Goal: Transaction & Acquisition: Book appointment/travel/reservation

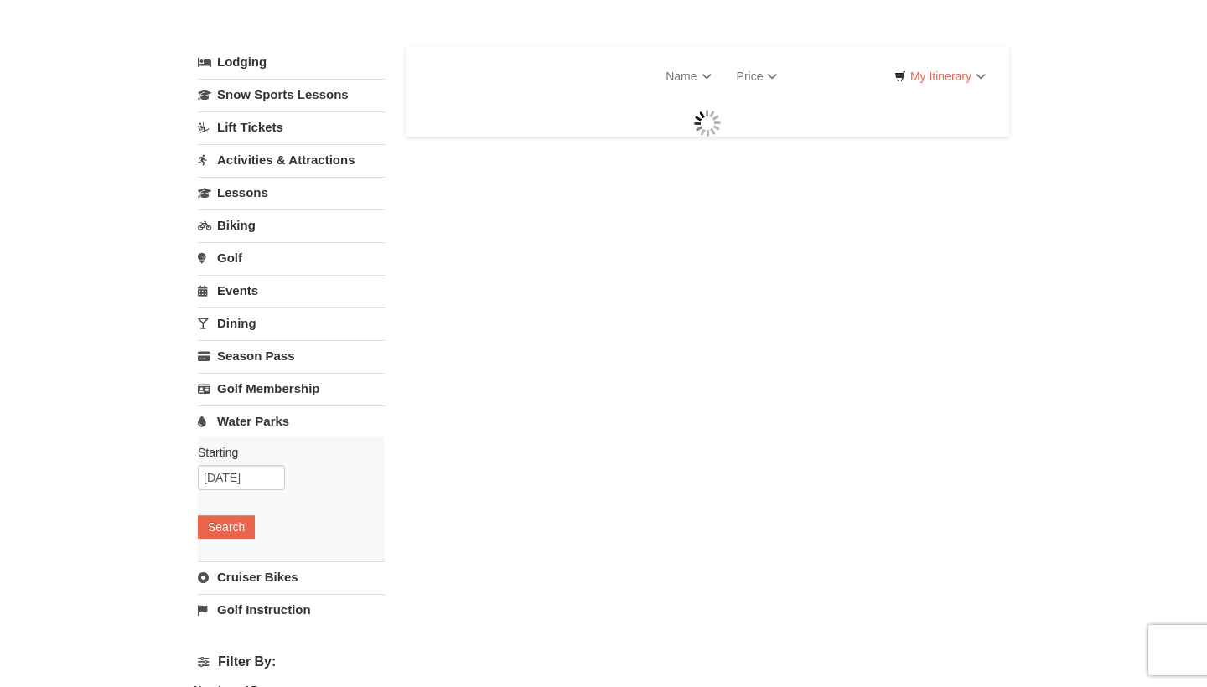
select select "10"
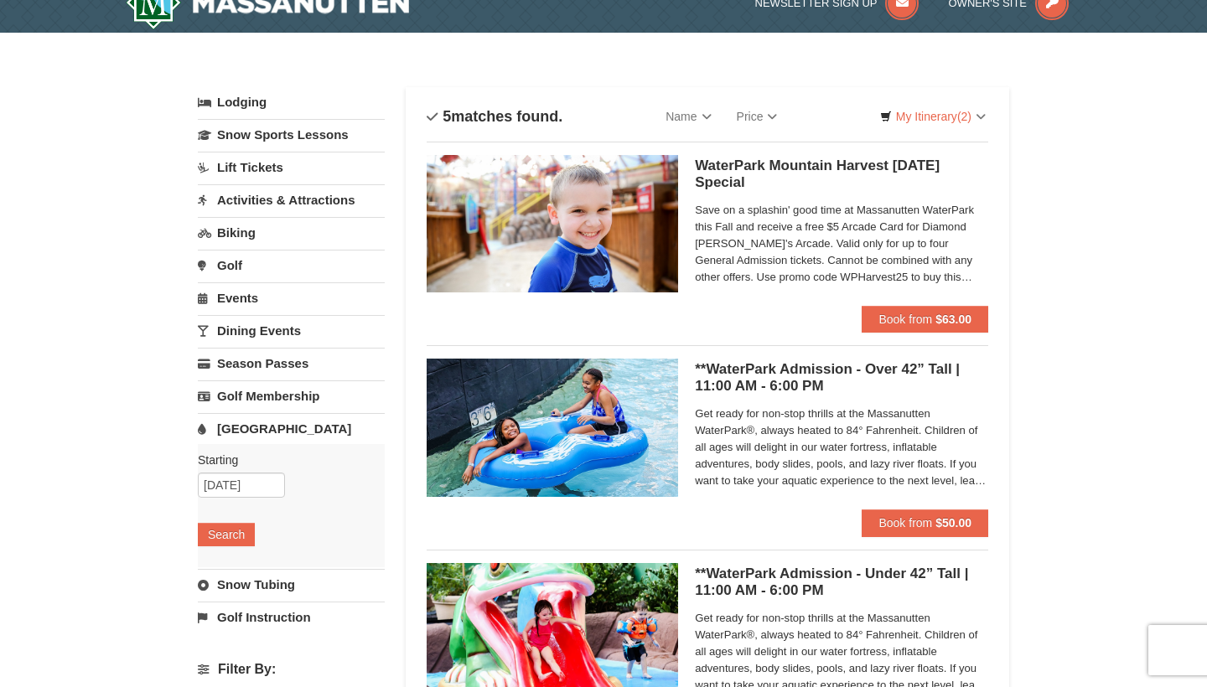
scroll to position [28, 0]
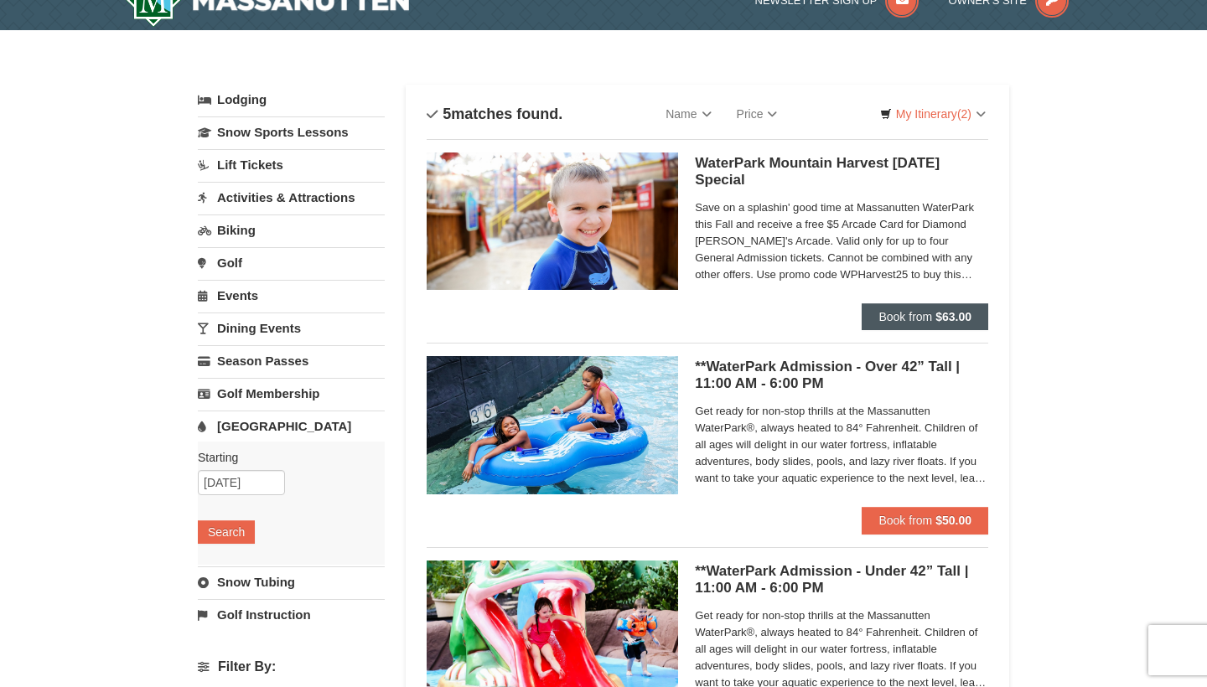
click at [934, 314] on button "Book from $63.00" at bounding box center [925, 316] width 127 height 27
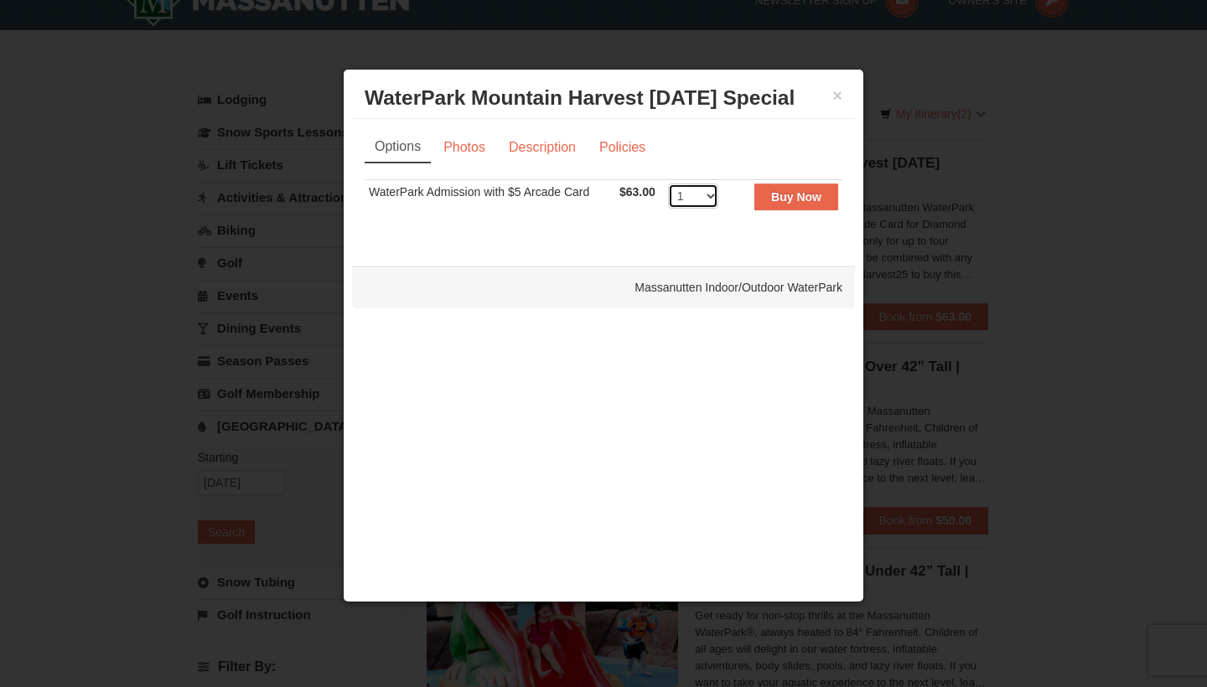
select select "2"
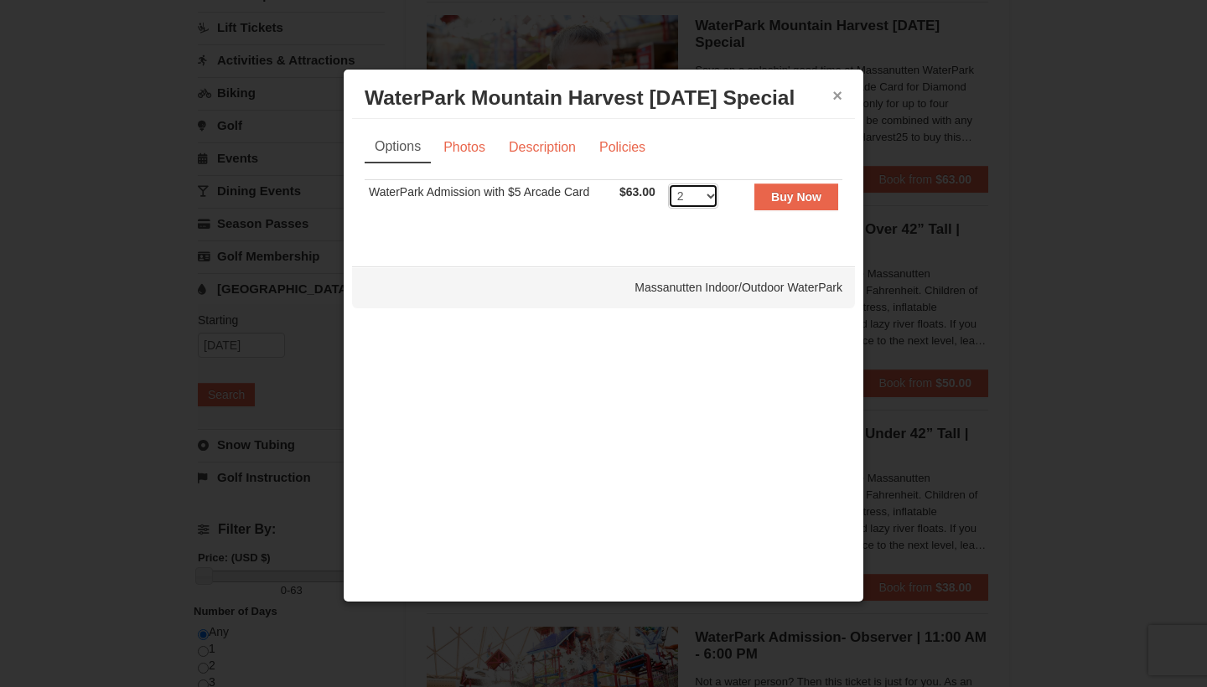
scroll to position [173, 0]
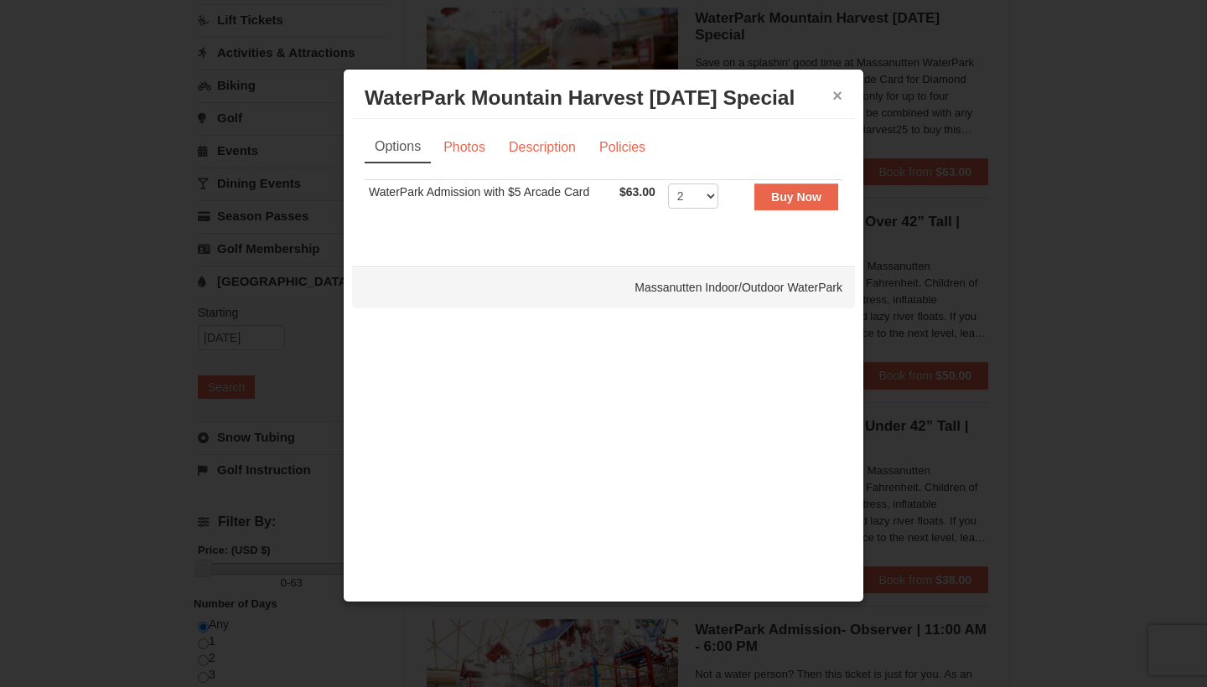
click at [836, 94] on button "×" at bounding box center [837, 95] width 10 height 17
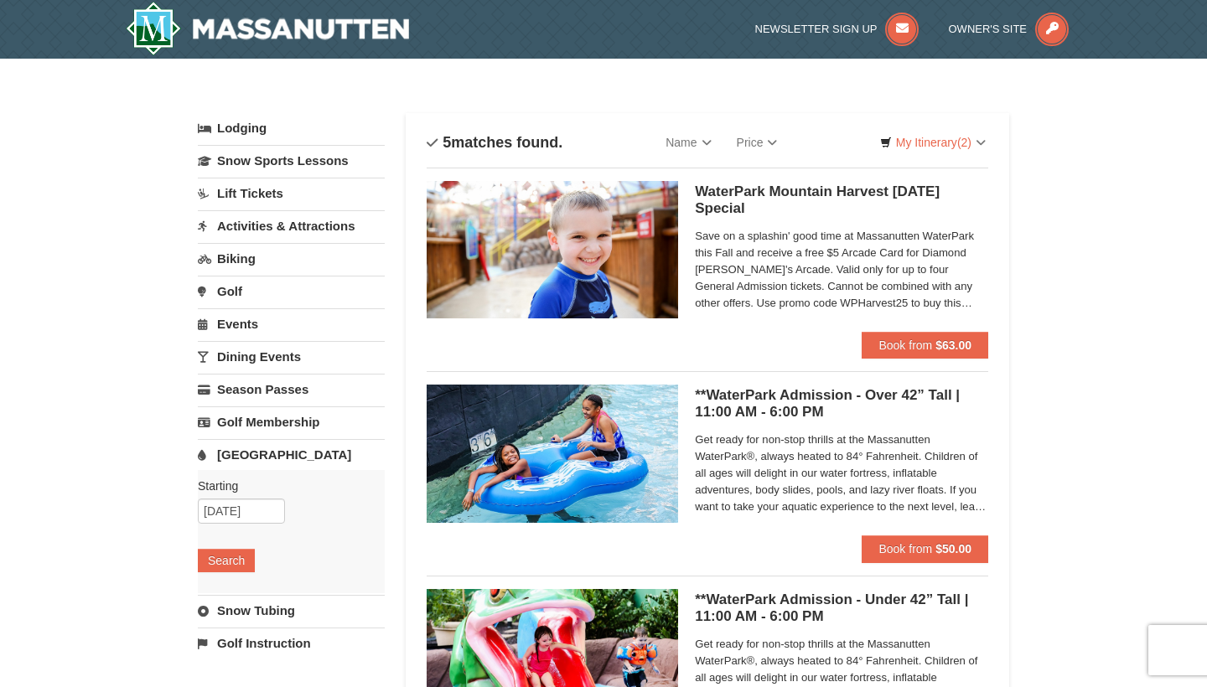
scroll to position [0, 0]
click at [919, 286] on span "Save on a splashin' good time at Massanutten WaterPark this Fall and receive a …" at bounding box center [841, 270] width 293 height 84
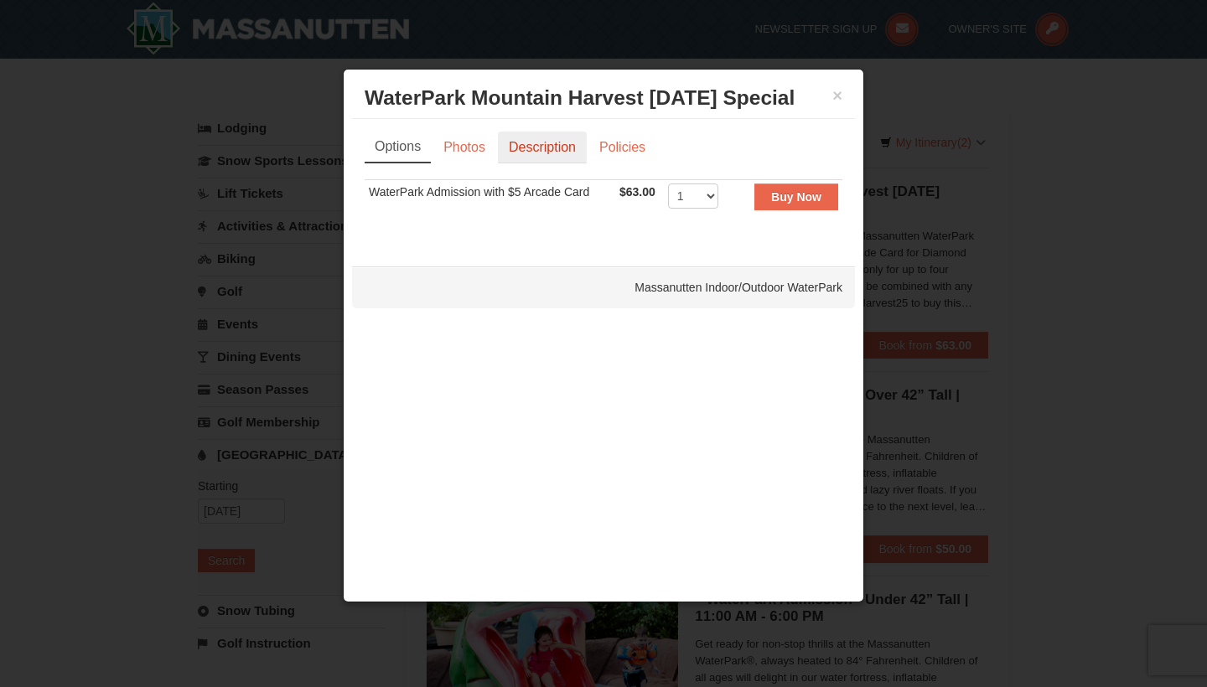
click at [551, 144] on link "Description" at bounding box center [542, 148] width 89 height 32
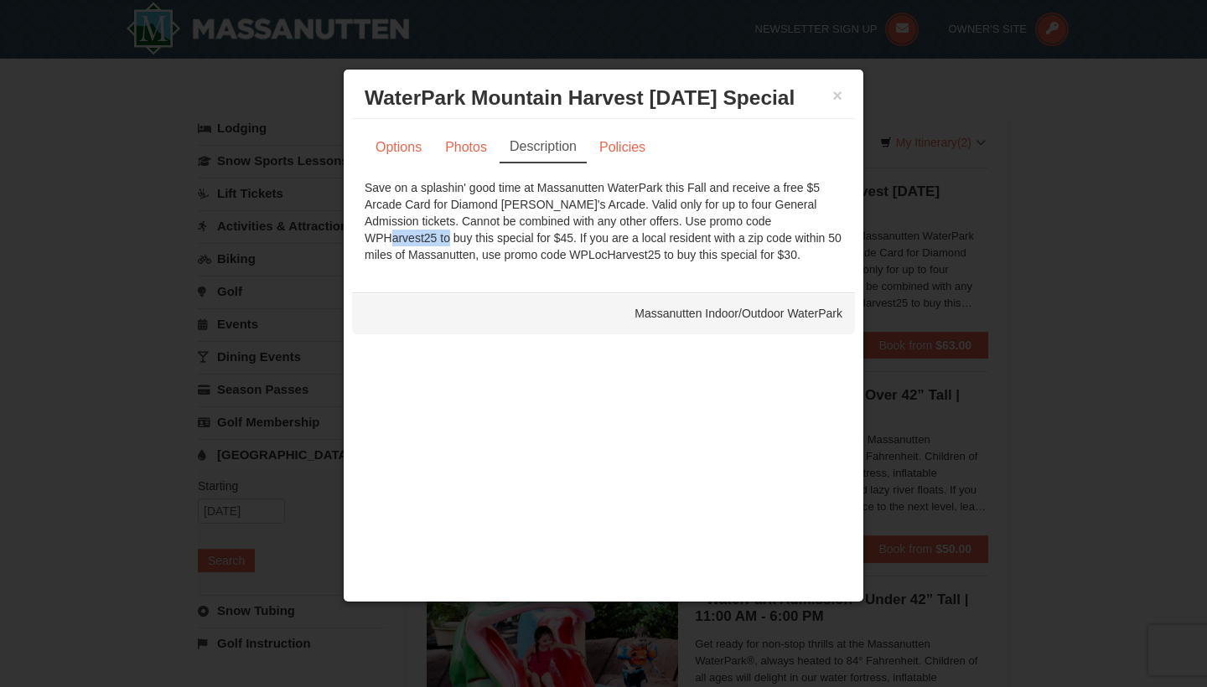
drag, startPoint x: 678, startPoint y: 222, endPoint x: 751, endPoint y: 217, distance: 73.1
click at [751, 217] on div "Save on a splashin' good time at Massanutten WaterPark this Fall and receive a …" at bounding box center [604, 221] width 478 height 84
copy div "WPHarvest25"
click at [733, 274] on div "Options Photos Description Policies Sorry, no matches found. Please remove some…" at bounding box center [603, 197] width 503 height 157
click at [420, 143] on link "Options" at bounding box center [399, 148] width 68 height 32
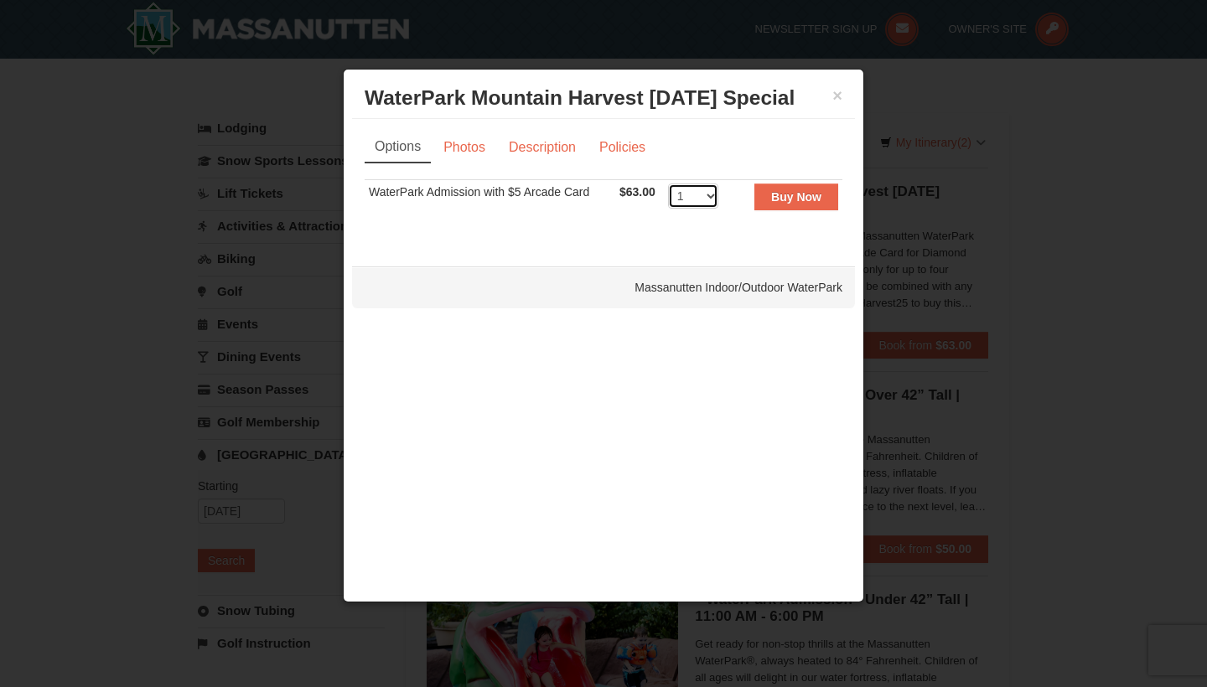
select select "2"
click at [794, 194] on strong "Buy Now" at bounding box center [796, 196] width 50 height 13
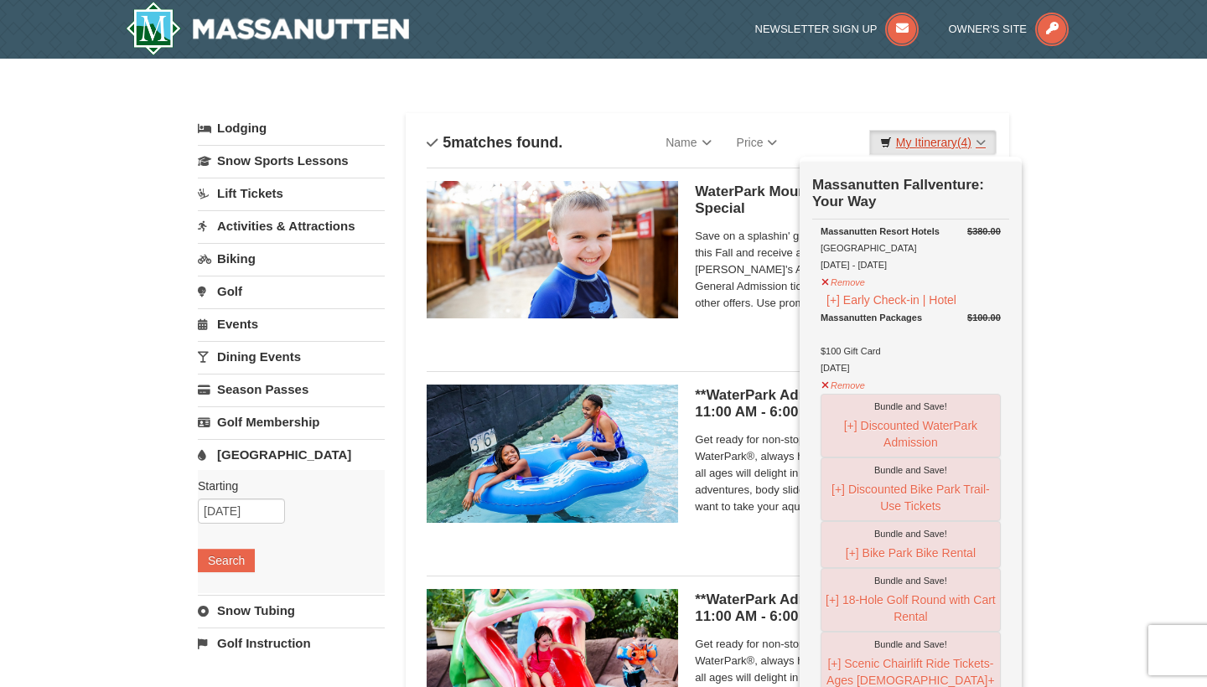
click at [976, 140] on link "My Itinerary (4)" at bounding box center [932, 142] width 127 height 25
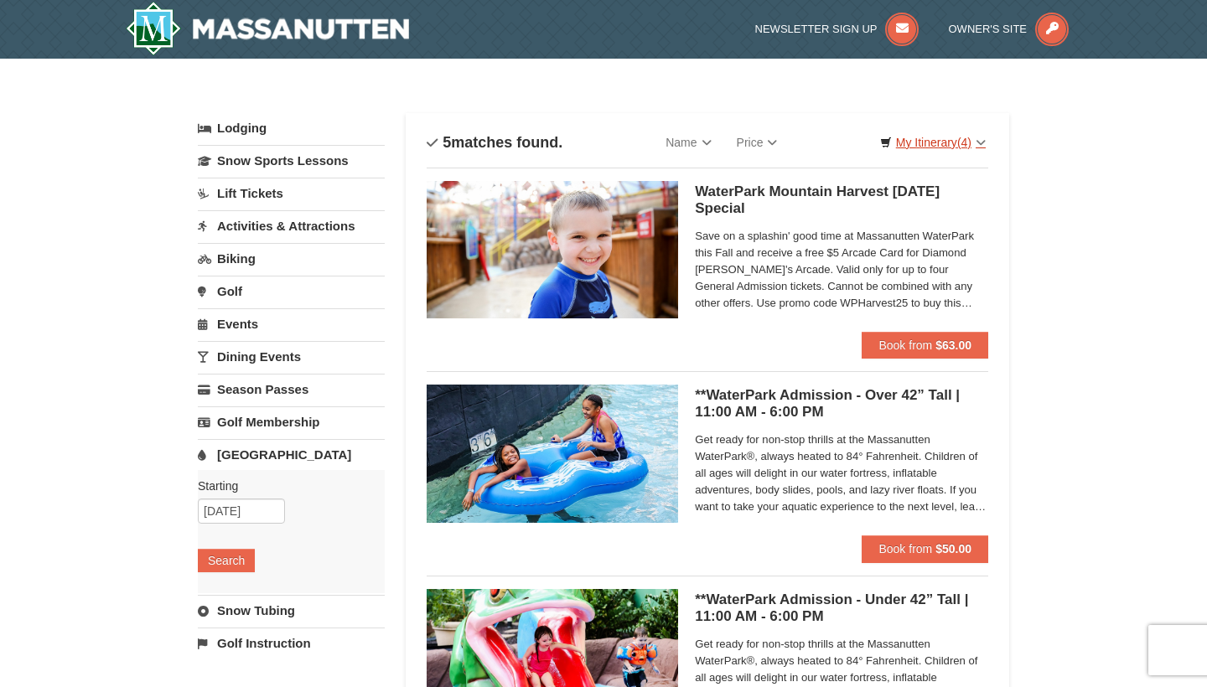
click at [976, 141] on link "My Itinerary (4)" at bounding box center [932, 142] width 127 height 25
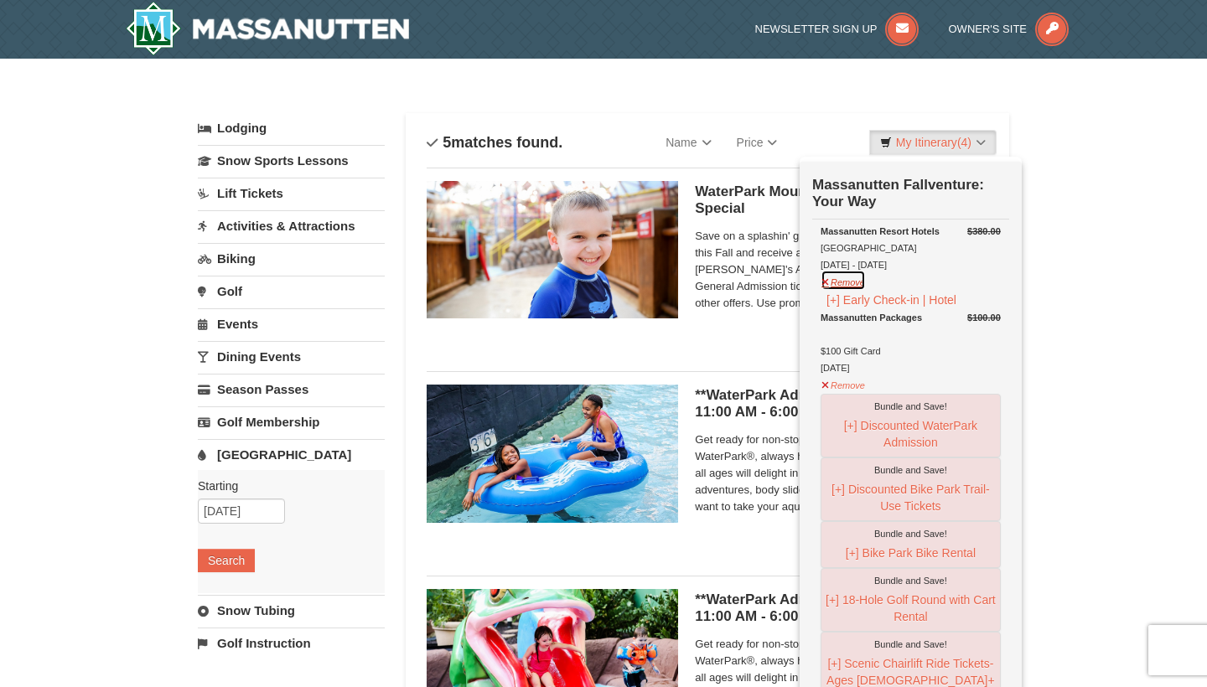
click at [845, 277] on button "Remove" at bounding box center [842, 280] width 45 height 21
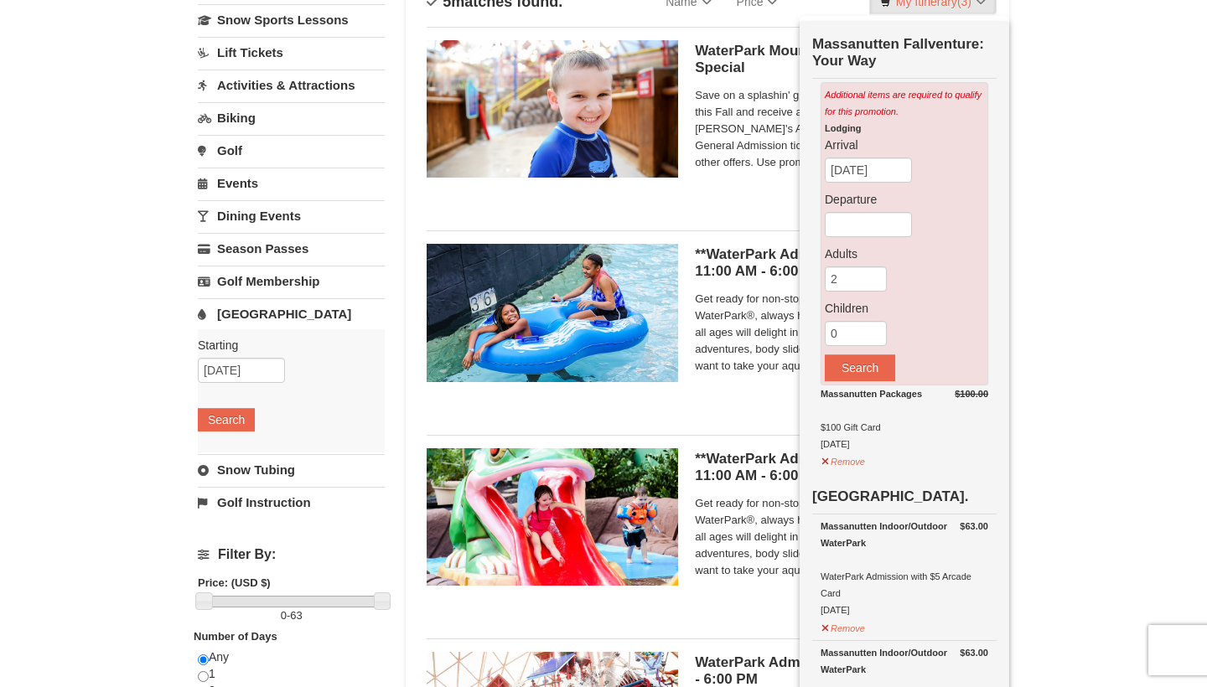
scroll to position [142, 0]
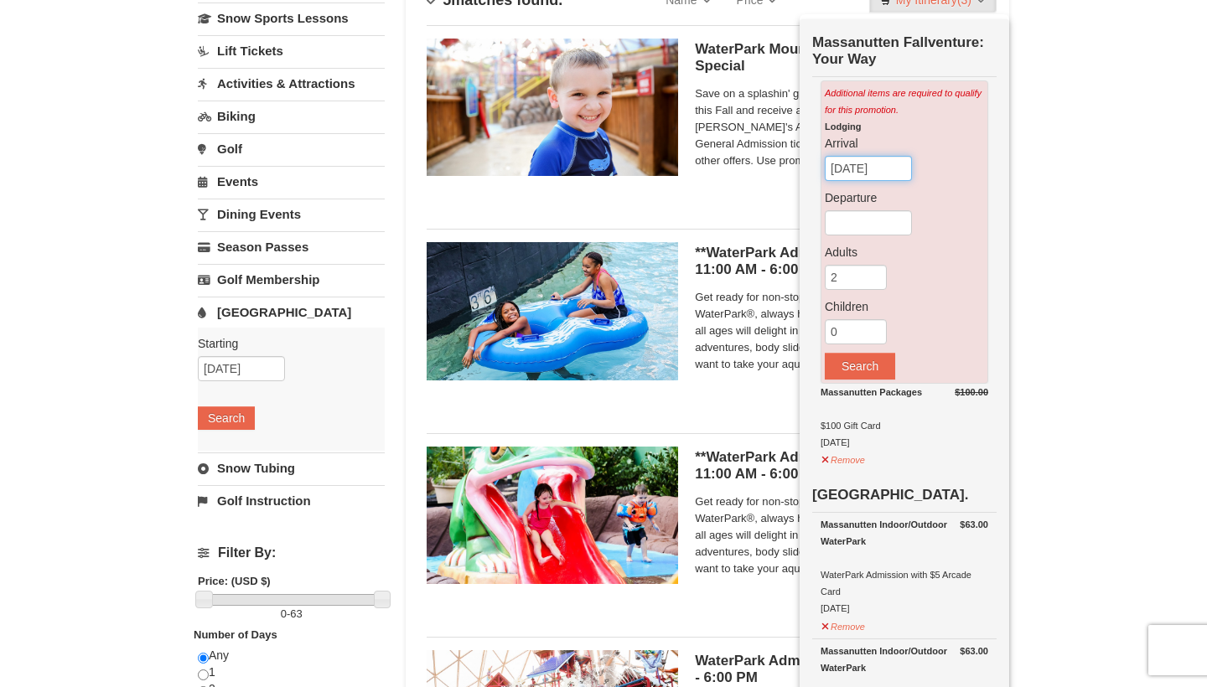
click at [888, 161] on input "[DATE]" at bounding box center [868, 168] width 87 height 25
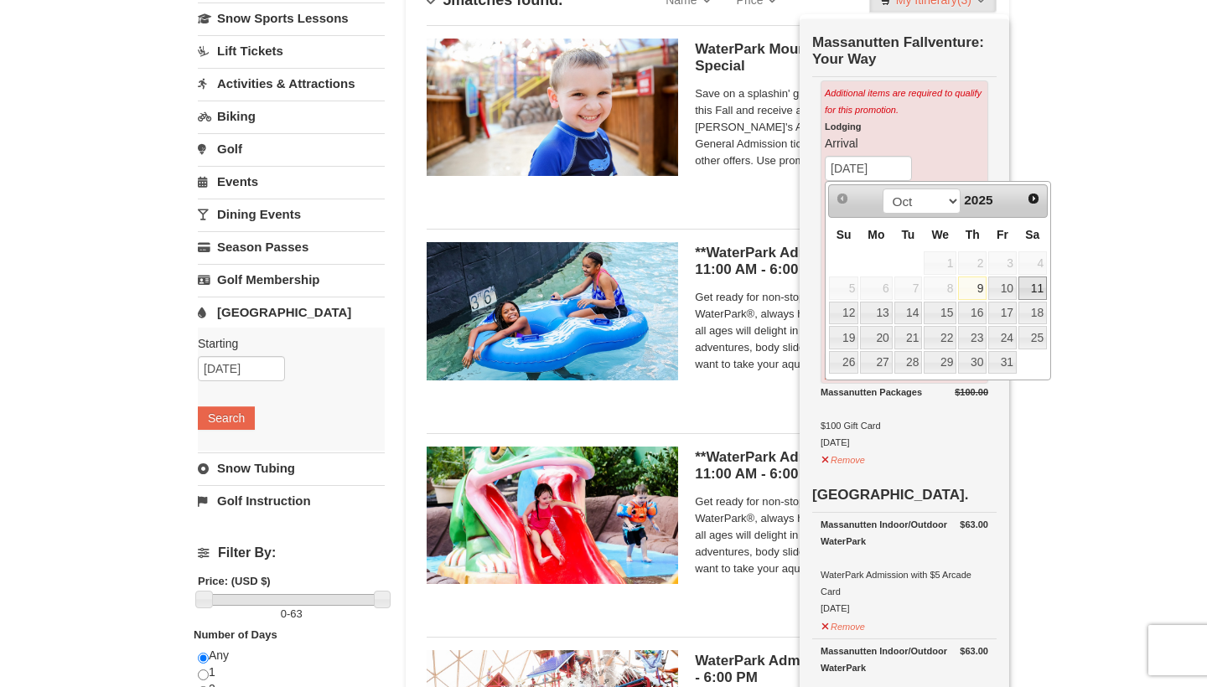
click at [1023, 291] on link "11" at bounding box center [1032, 288] width 28 height 23
type input "[DATE]"
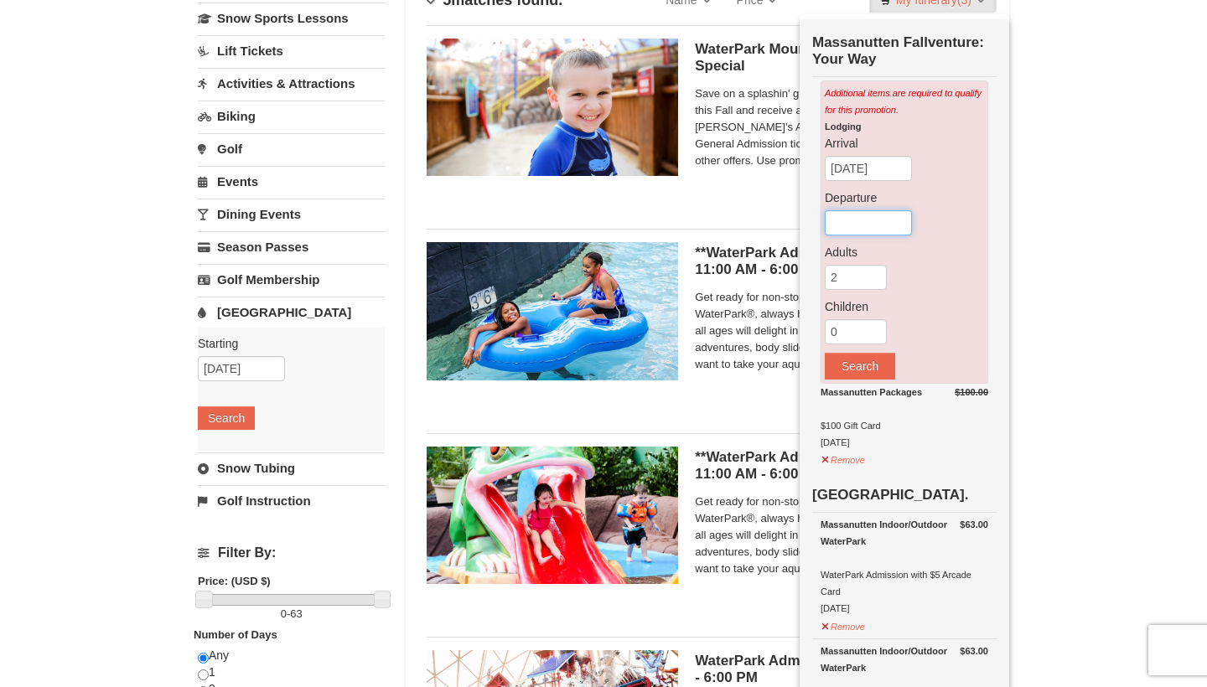
click at [862, 222] on input "text" at bounding box center [868, 222] width 87 height 25
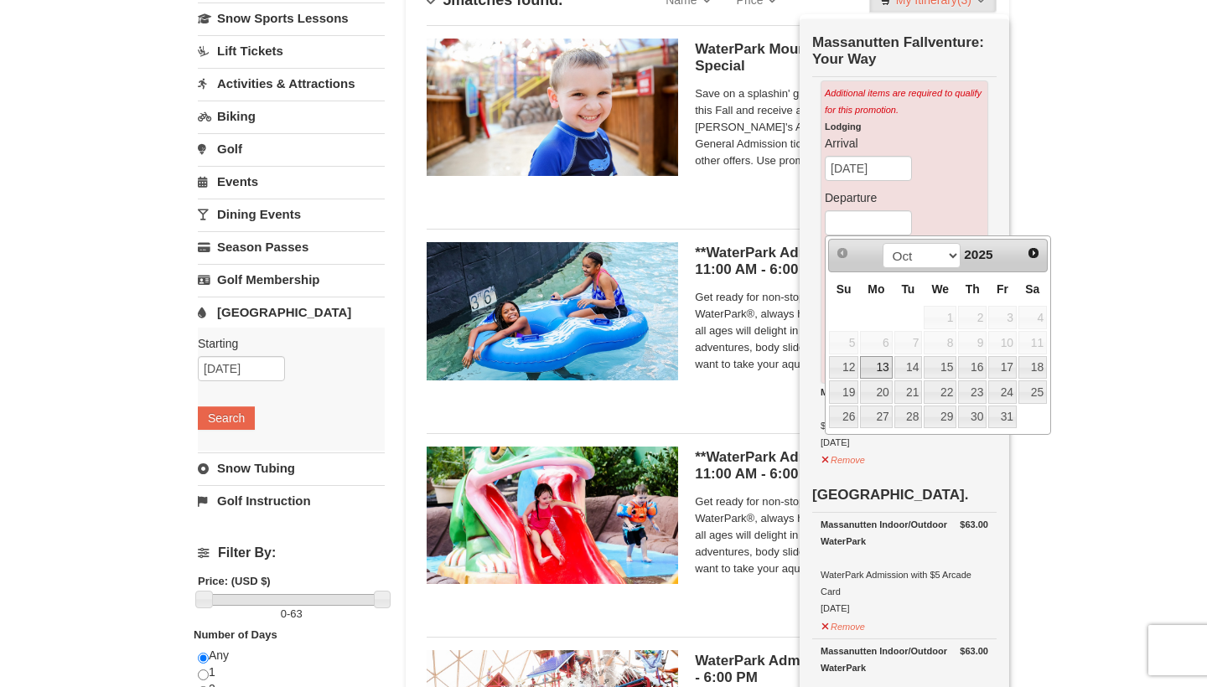
click at [878, 361] on link "13" at bounding box center [876, 367] width 32 height 23
type input "[DATE]"
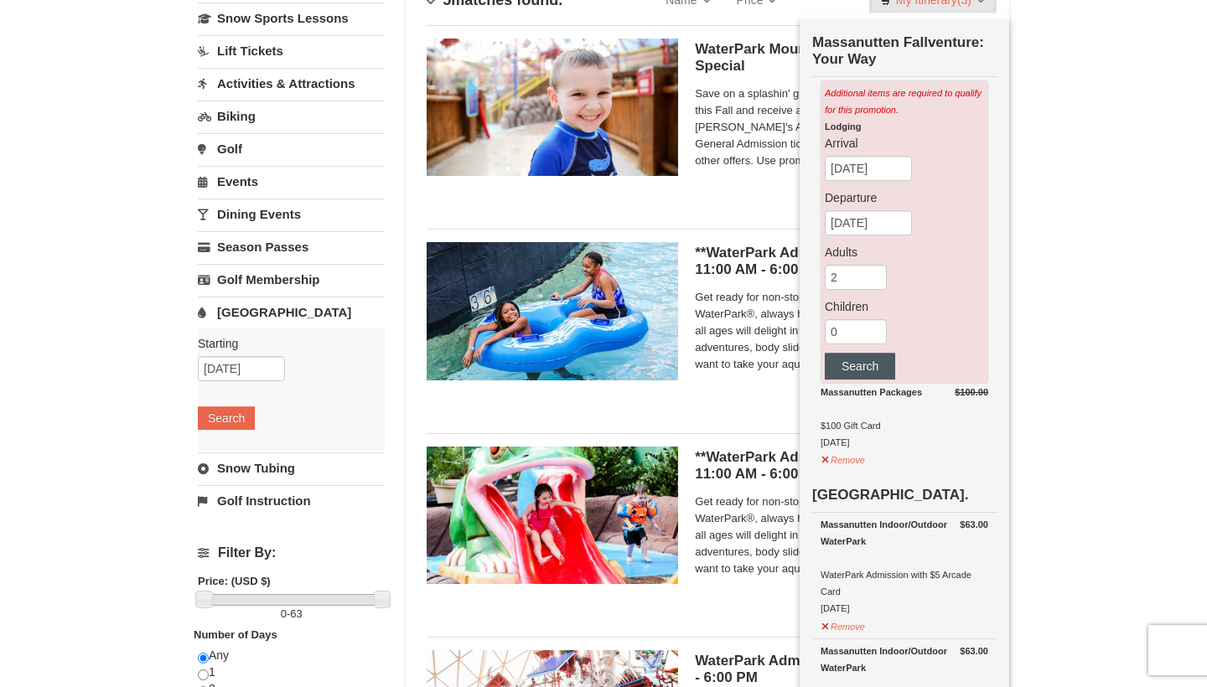
click at [862, 370] on button "Search" at bounding box center [860, 366] width 70 height 27
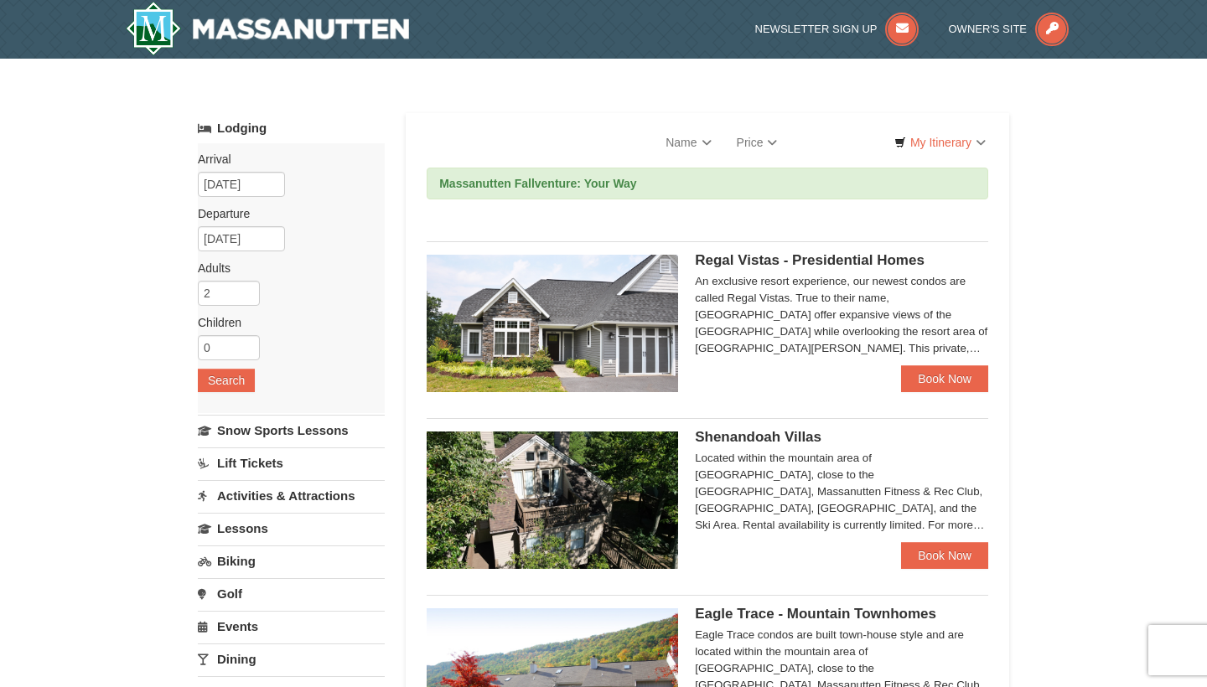
select select "10"
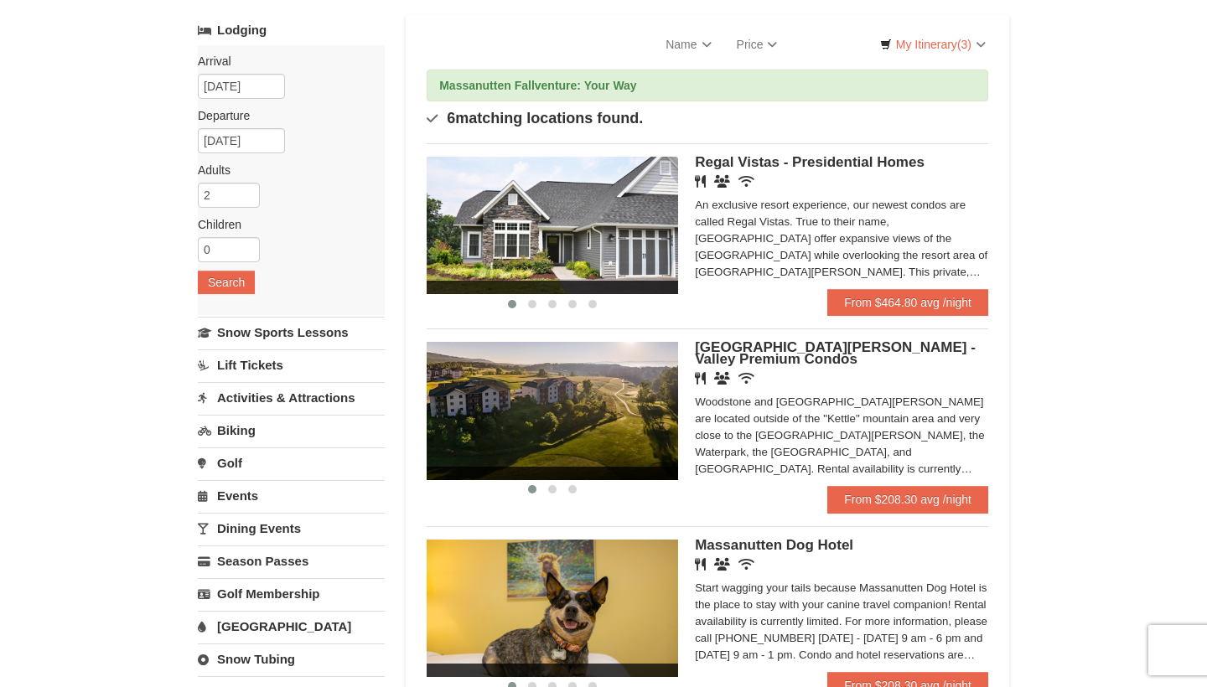
scroll to position [103, 0]
